Goal: Task Accomplishment & Management: Use online tool/utility

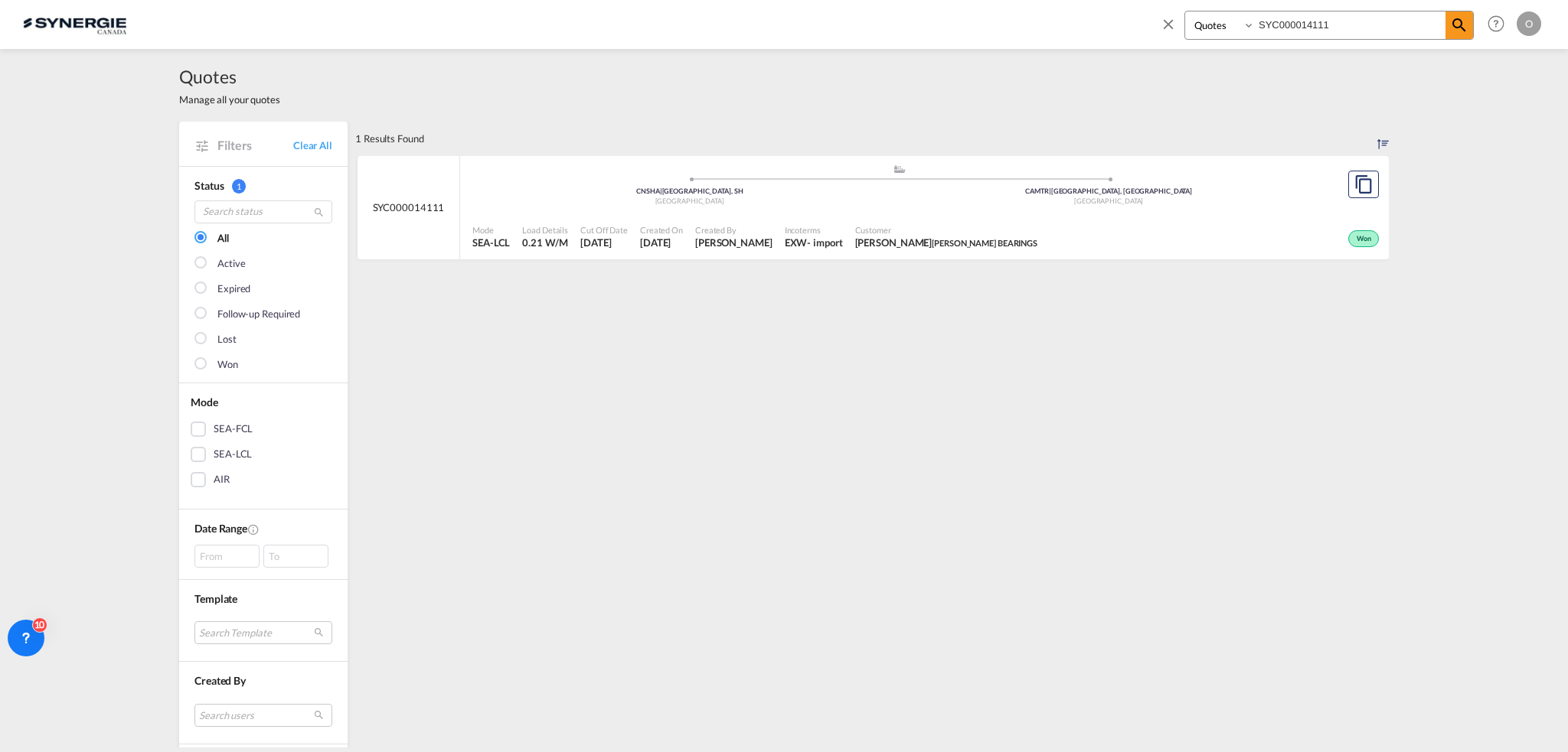
select select "Quotes"
drag, startPoint x: 1123, startPoint y: 19, endPoint x: 984, endPoint y: 18, distance: 139.0
click at [984, 18] on div "Bookings Quotes Enquiries SYC000014111 Help Resources Product Release O My Prof…" at bounding box center [784, 24] width 1523 height 47
paste input "2938"
type input "SYC000012938"
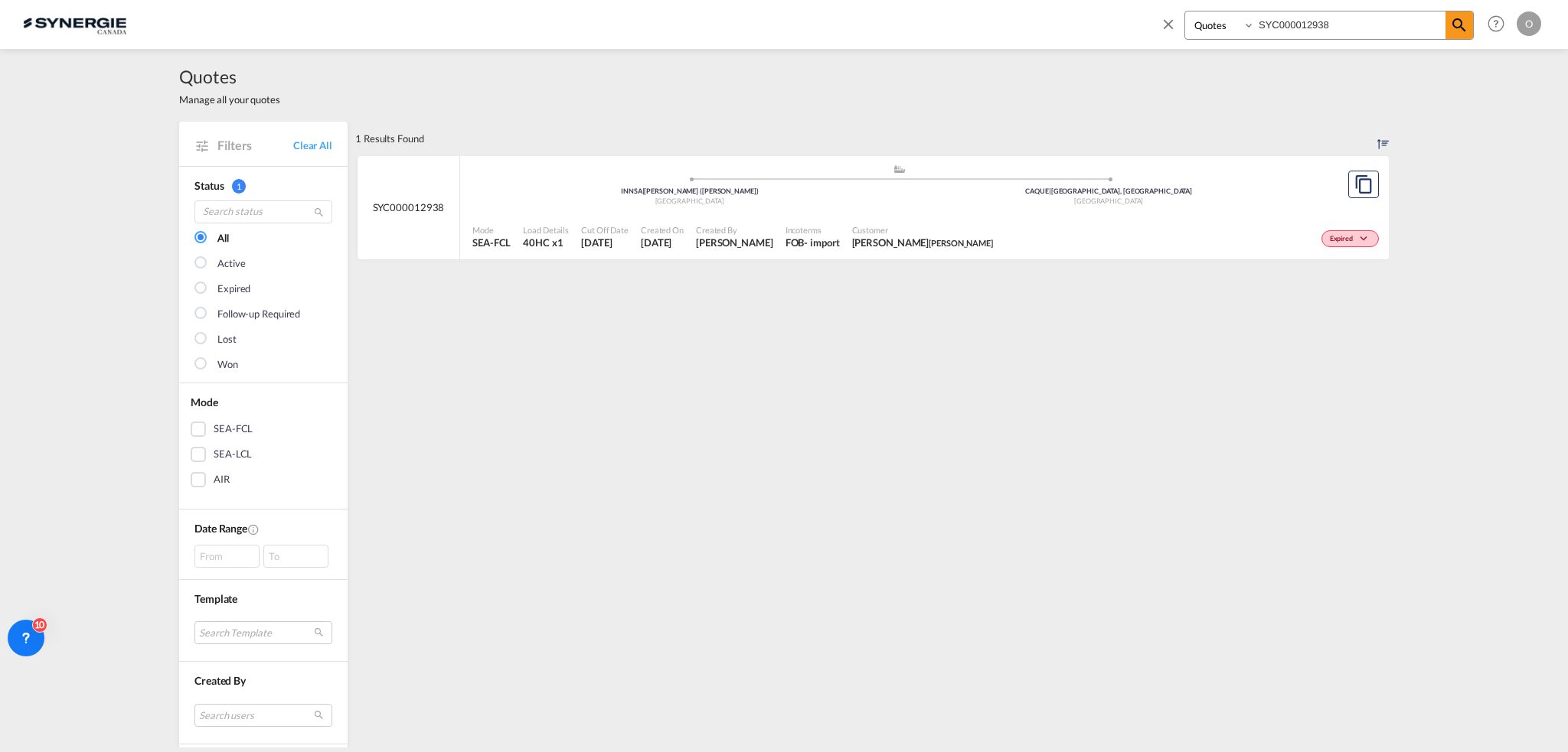
click at [901, 250] on div "Customer [PERSON_NAME]" at bounding box center [922, 236] width 153 height 38
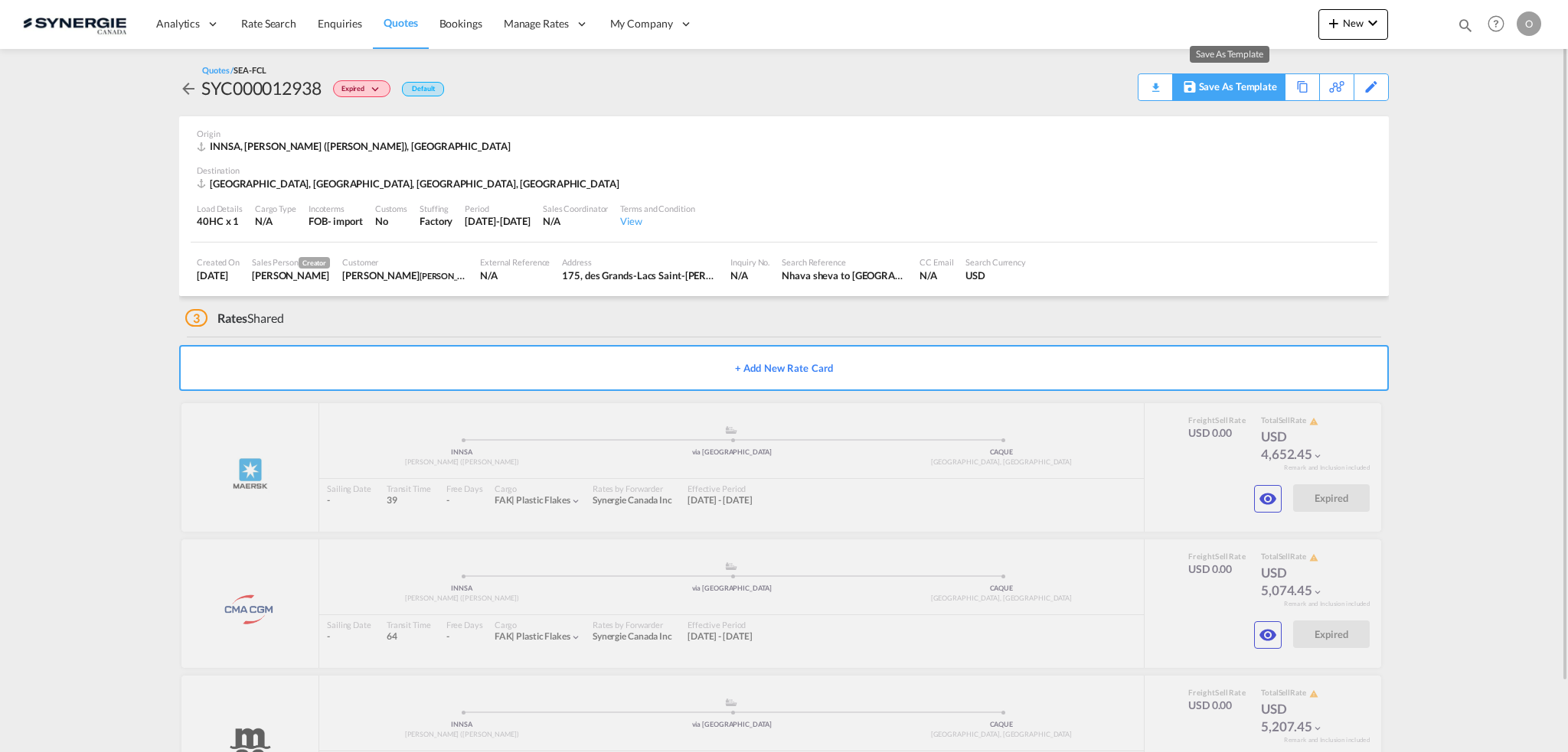
click at [1228, 87] on div "Save As Template" at bounding box center [1238, 87] width 78 height 26
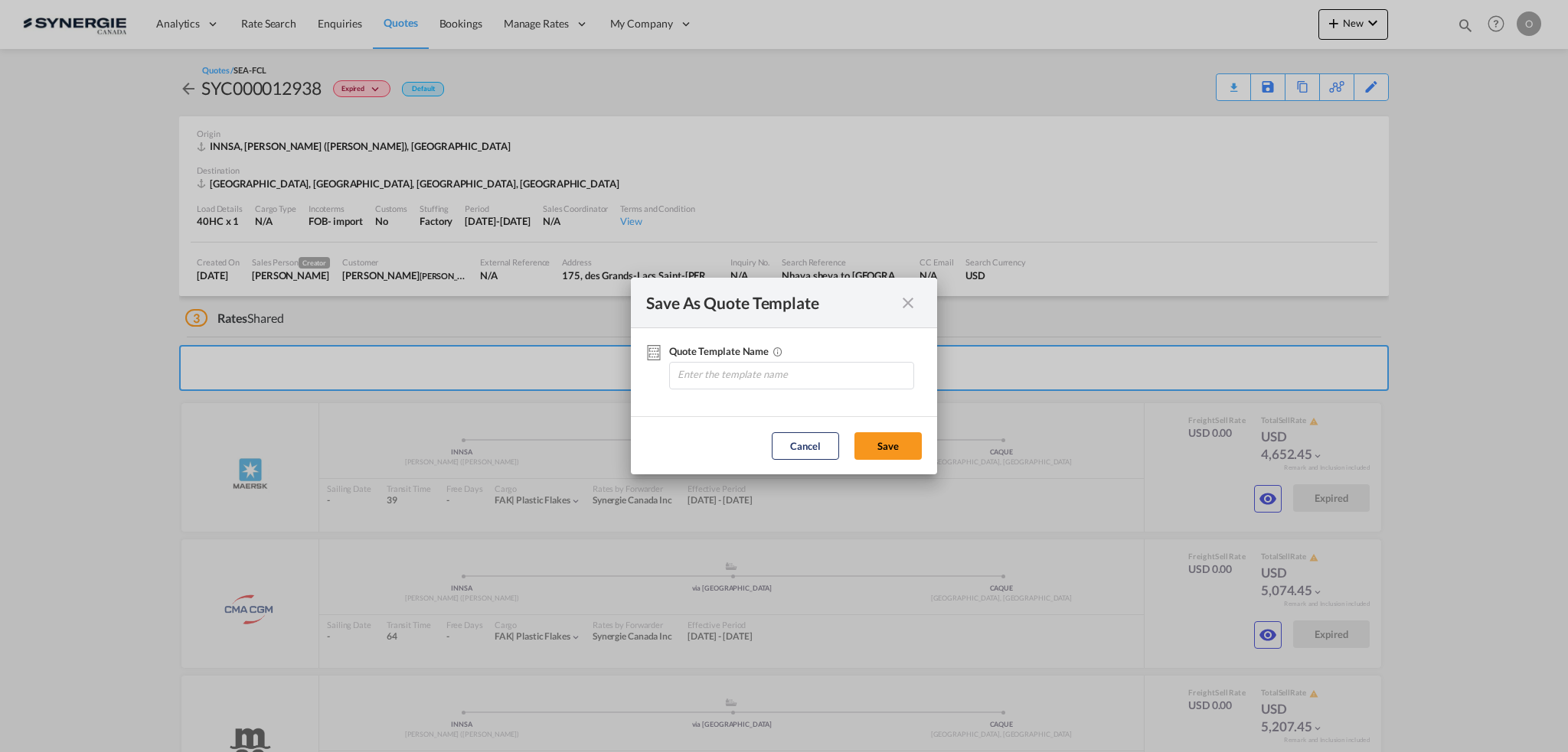
click at [912, 297] on md-icon "icon-close fg-AAA8AD cursor" at bounding box center [908, 303] width 19 height 19
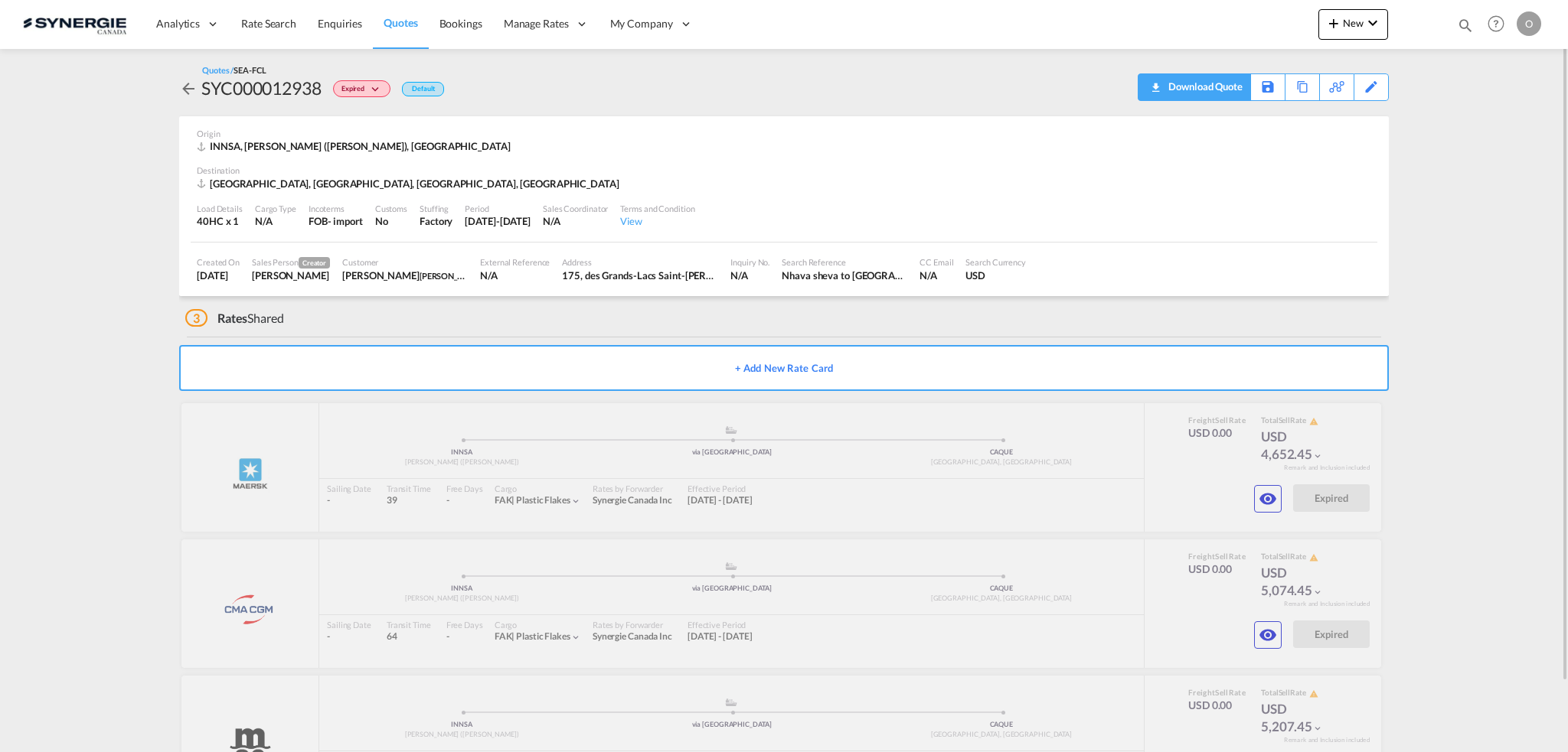
click at [1219, 89] on div "Download Quote" at bounding box center [1204, 86] width 78 height 24
click at [1269, 500] on md-icon "icon-eye" at bounding box center [1268, 499] width 19 height 19
